Goal: Information Seeking & Learning: Learn about a topic

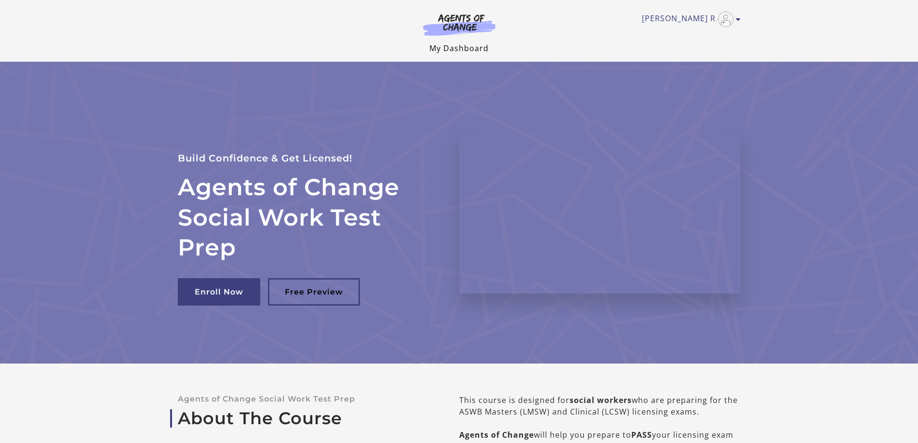
click at [466, 46] on link "My Dashboard" at bounding box center [458, 48] width 59 height 11
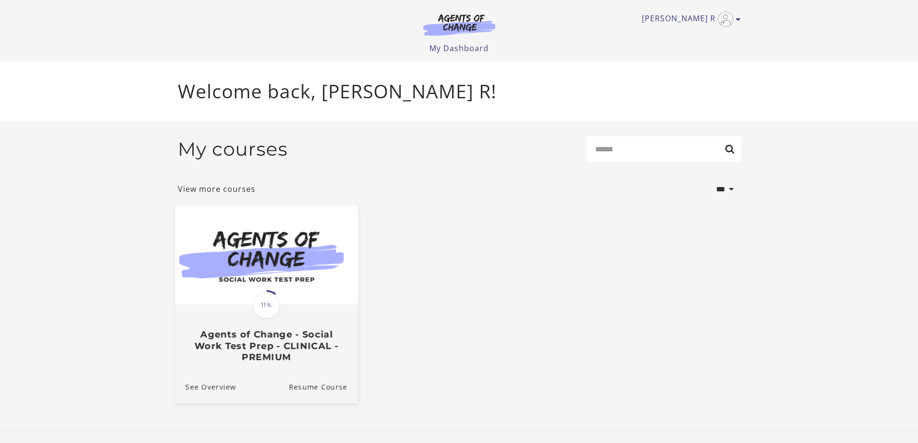
click at [320, 251] on img at bounding box center [265, 254] width 183 height 99
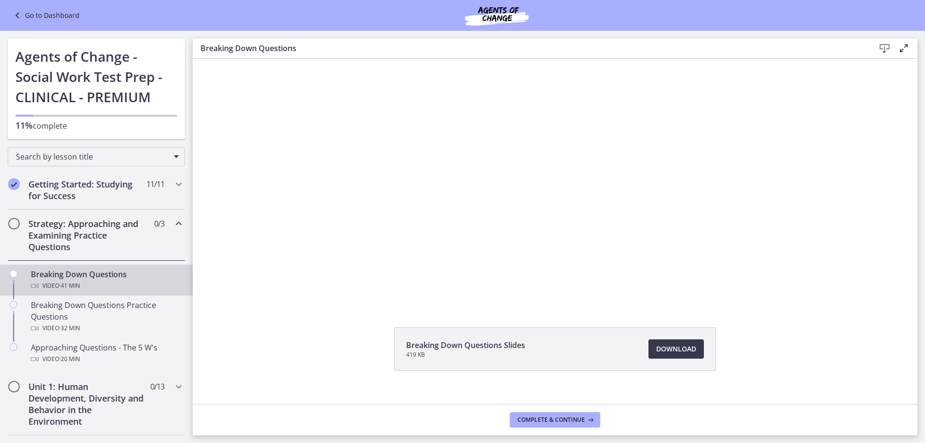
scroll to position [40, 0]
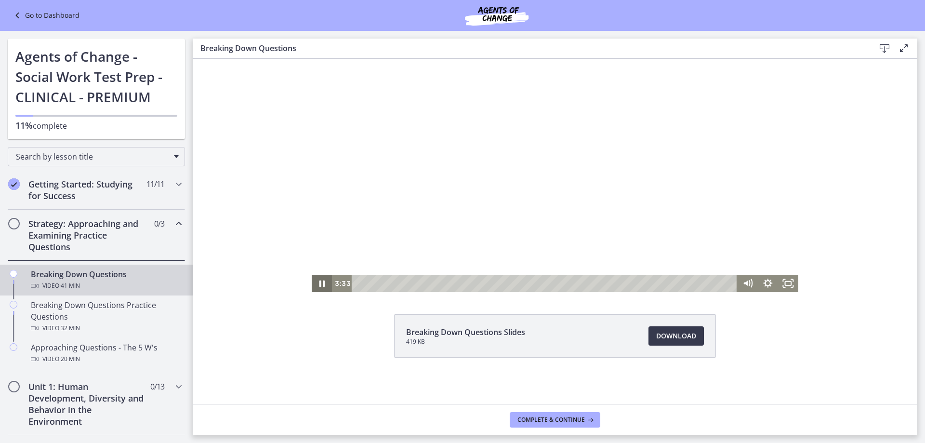
click at [319, 284] on icon "Pause" at bounding box center [322, 283] width 6 height 7
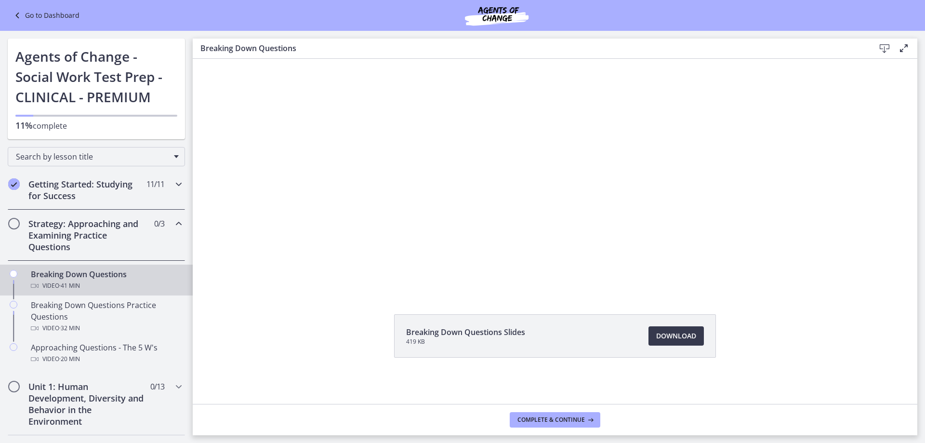
click at [173, 183] on icon "Chapters" at bounding box center [179, 184] width 12 height 12
